Goal: Use online tool/utility: Use online tool/utility

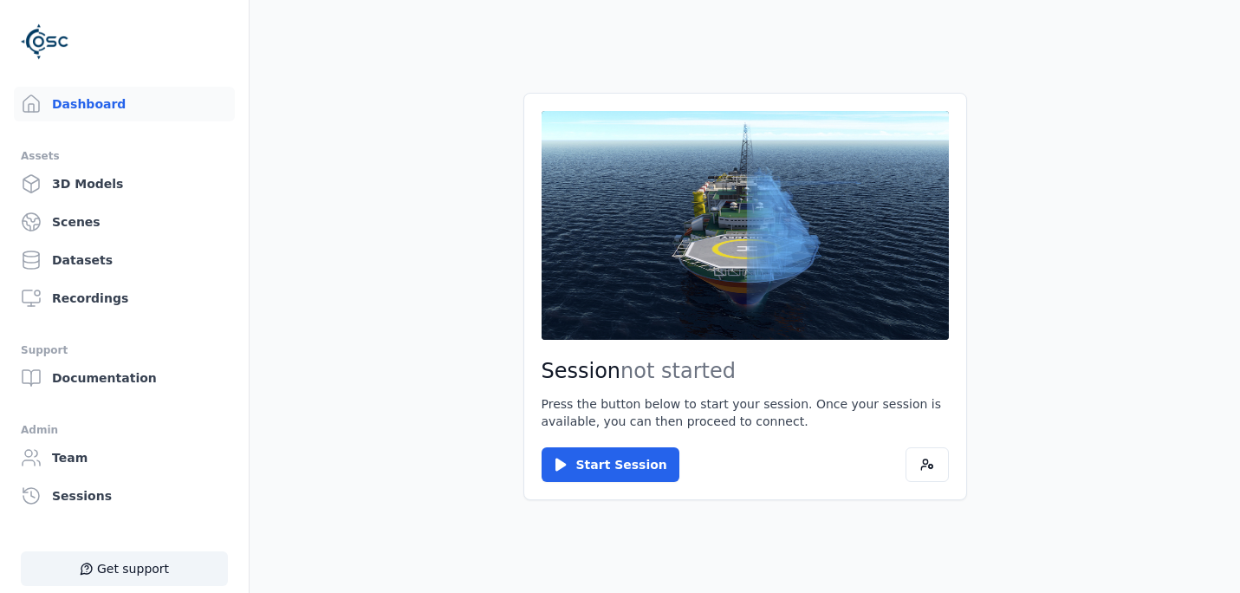
click at [375, 382] on main "Session not started Press the button below to start your session. Once your ses…" at bounding box center [745, 296] width 990 height 593
click at [289, 37] on main "Session not started Press the button below to start your session. Once your ses…" at bounding box center [745, 296] width 990 height 593
click at [430, 38] on main "Session not started Press the button below to start your session. Once your ses…" at bounding box center [745, 296] width 990 height 593
click at [373, 56] on main "Session not started Press the button below to start your session. Once your ses…" at bounding box center [745, 296] width 990 height 593
click at [346, 379] on main "Session not started Press the button below to start your session. Once your ses…" at bounding box center [745, 296] width 990 height 593
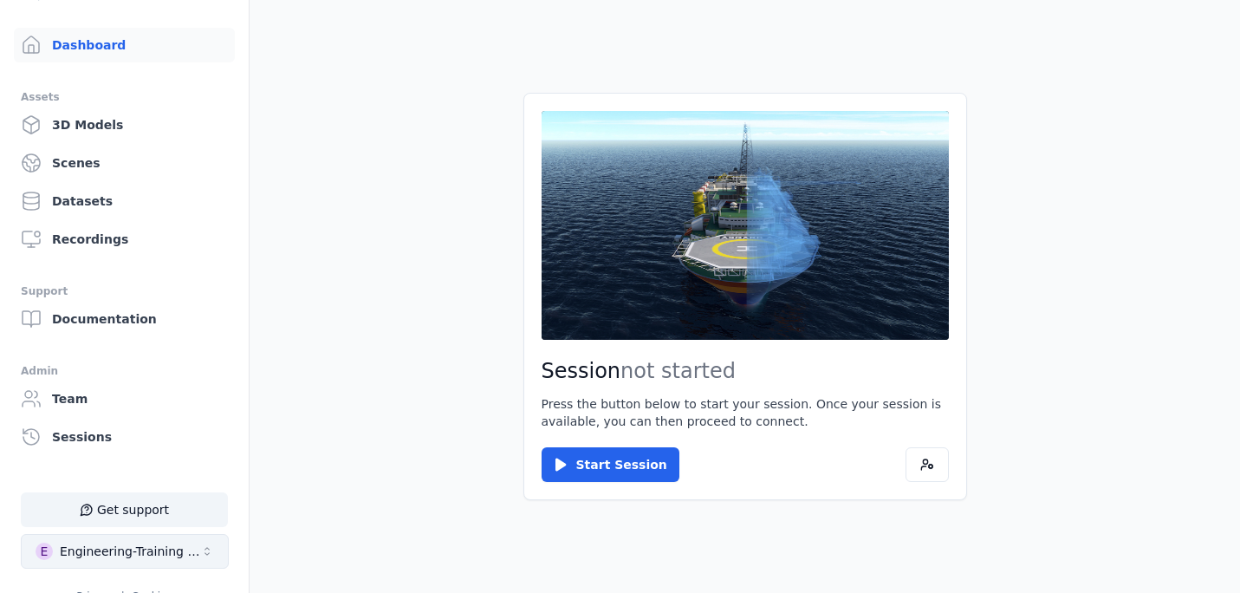
scroll to position [87, 0]
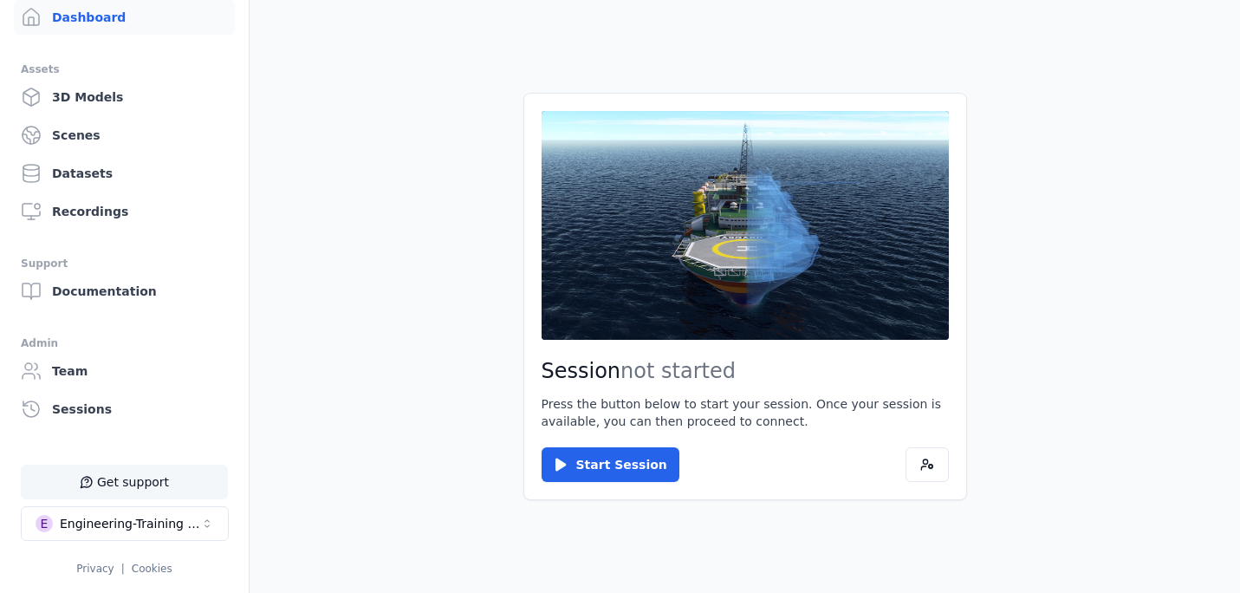
click at [111, 467] on button "Get support" at bounding box center [124, 481] width 207 height 35
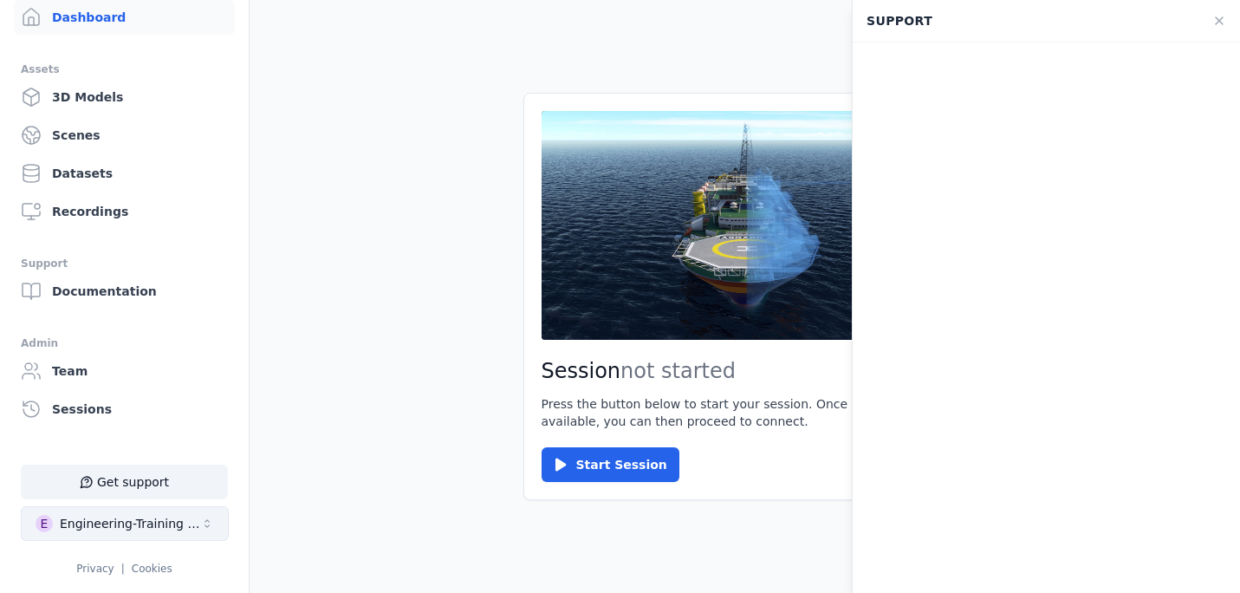
click at [145, 519] on div "Engineering-Training (SSO Staging)" at bounding box center [130, 523] width 140 height 17
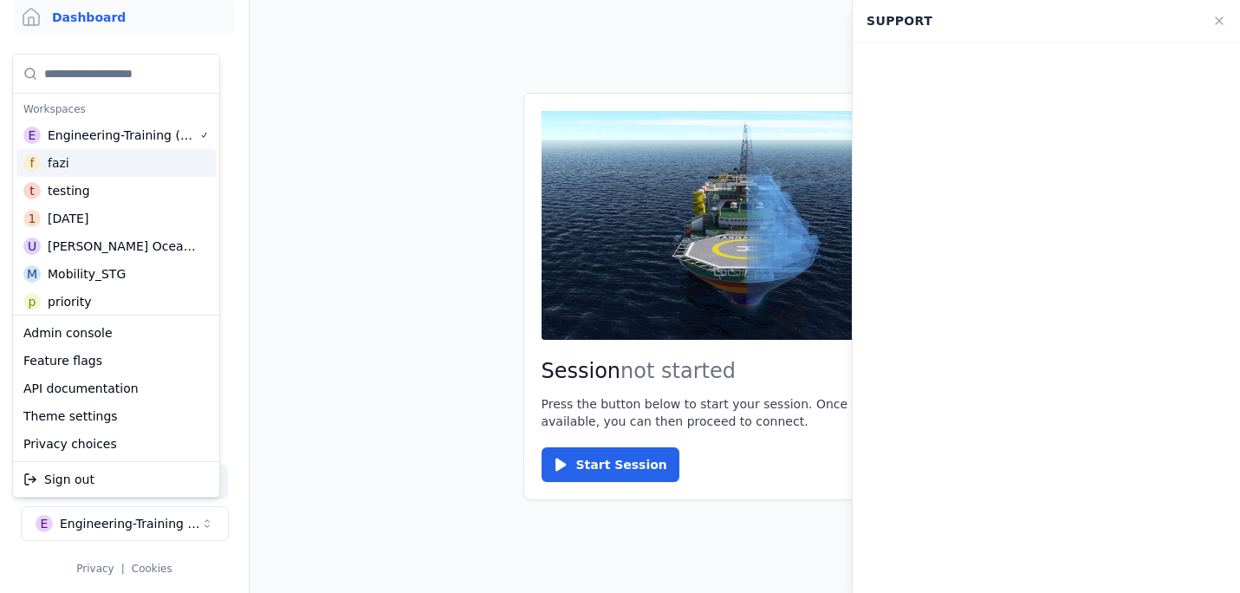
click at [334, 127] on html "Support Dashboard Assets 3D Models Scenes Datasets Recordings Support Documenta…" at bounding box center [620, 296] width 1240 height 593
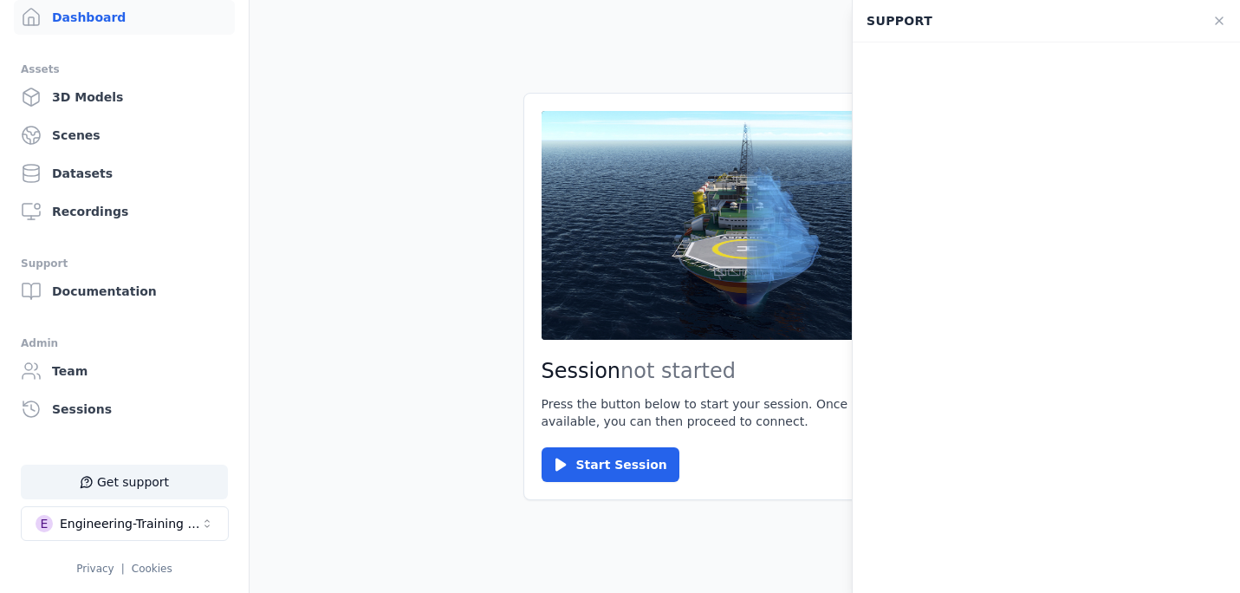
click at [438, 387] on main "Session not started Press the button below to start your session. Once your ses…" at bounding box center [745, 296] width 990 height 593
click at [629, 463] on button "Start Session" at bounding box center [611, 464] width 138 height 35
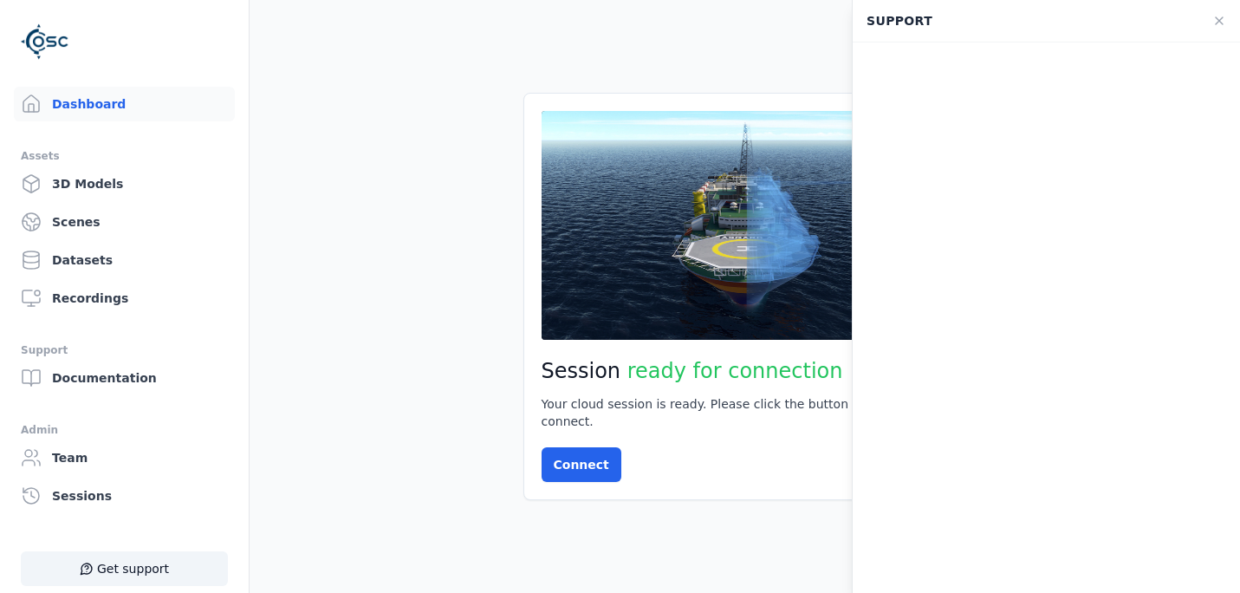
click at [477, 62] on main "Session ready for connection Your cloud session is ready. Please click the butt…" at bounding box center [745, 296] width 990 height 593
click at [533, 556] on main "Session ready for connection Your cloud session is ready. Please click the butt…" at bounding box center [745, 296] width 990 height 593
click at [404, 243] on main "Session ready for connection Your cloud session is ready. Please click the butt…" at bounding box center [745, 296] width 990 height 593
